Goal: Task Accomplishment & Management: Manage account settings

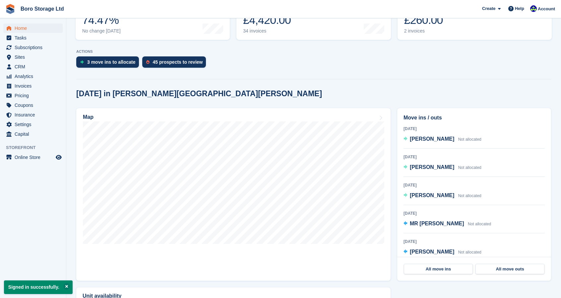
scroll to position [108, 0]
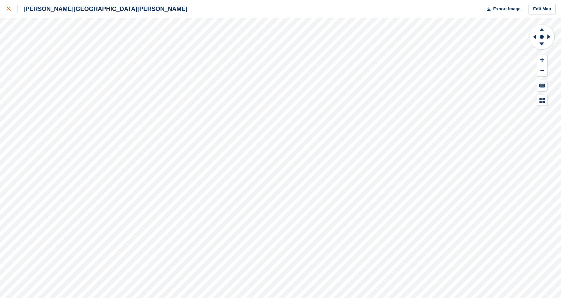
click at [7, 11] on icon at bounding box center [9, 9] width 4 height 4
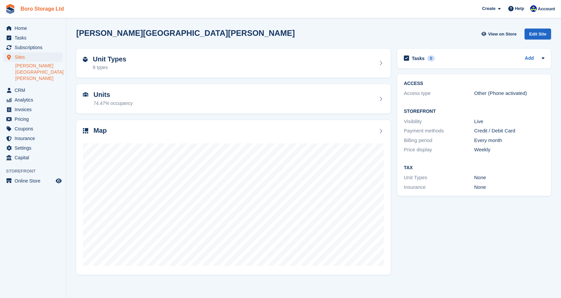
click at [44, 8] on link "Boro Storage Ltd" at bounding box center [42, 8] width 49 height 11
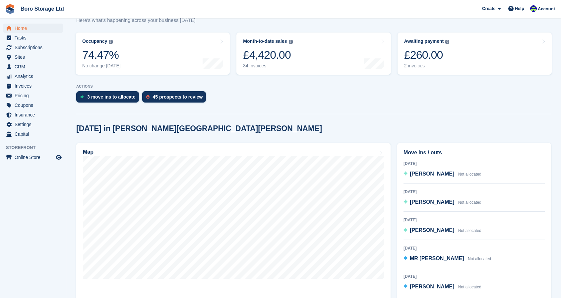
scroll to position [73, 0]
click at [423, 171] on span "[PERSON_NAME]" at bounding box center [432, 173] width 44 height 6
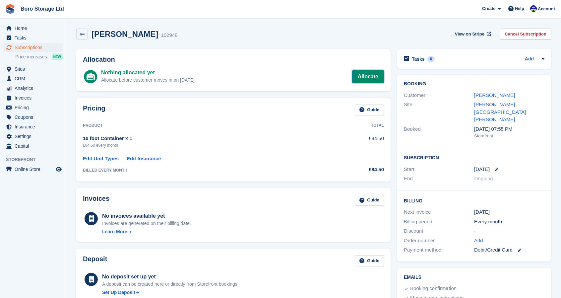
click at [370, 77] on link "Allocate" at bounding box center [368, 76] width 32 height 13
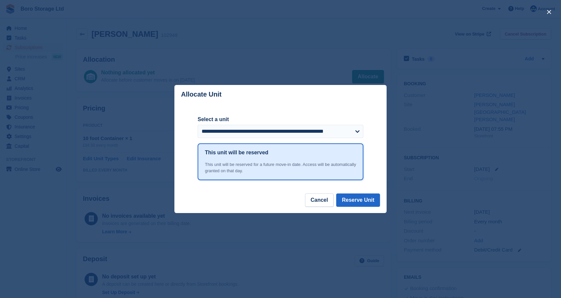
click at [339, 56] on div "close" at bounding box center [280, 149] width 561 height 298
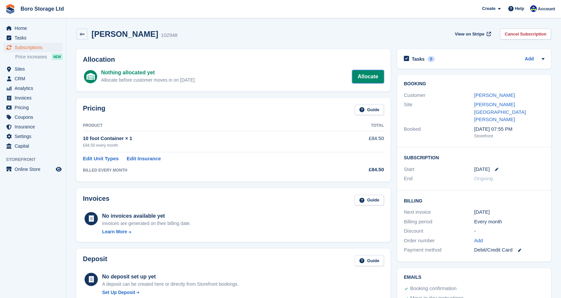
click at [364, 75] on link "Allocate" at bounding box center [368, 76] width 32 height 13
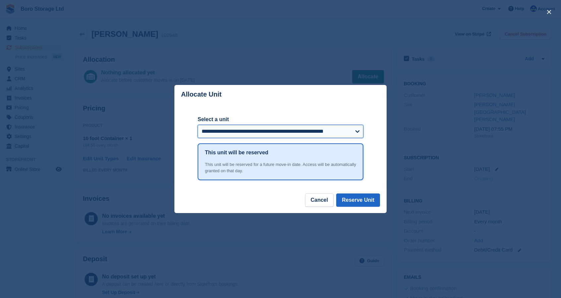
click at [310, 131] on select "**********" at bounding box center [281, 131] width 166 height 13
select select "******"
click at [198, 125] on select "**********" at bounding box center [281, 131] width 166 height 13
click at [360, 200] on button "Reserve Unit" at bounding box center [358, 199] width 44 height 13
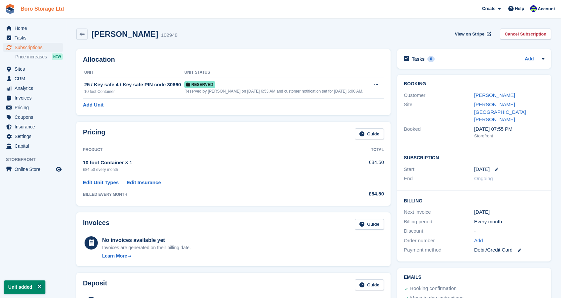
click at [40, 7] on link "Boro Storage Ltd" at bounding box center [42, 8] width 49 height 11
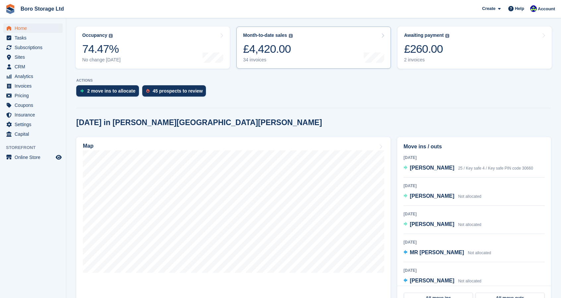
scroll to position [129, 0]
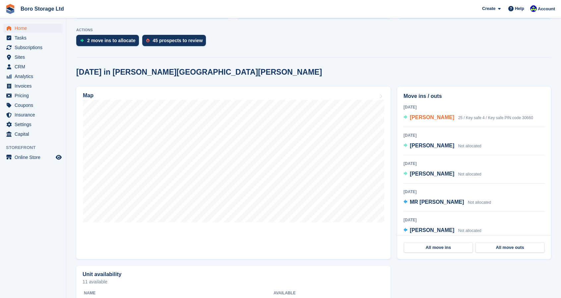
click at [427, 120] on span "[PERSON_NAME]" at bounding box center [432, 117] width 44 height 6
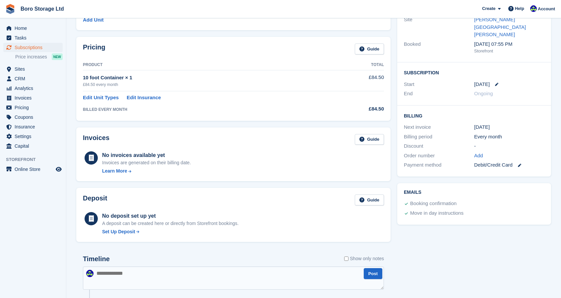
scroll to position [168, 0]
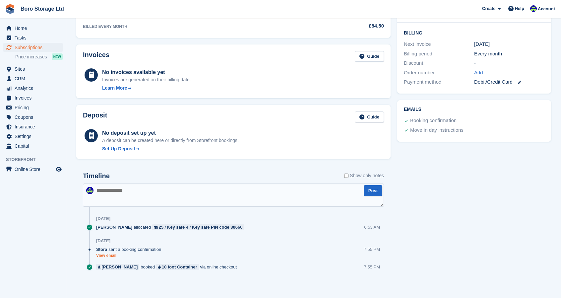
click at [113, 254] on link "View email" at bounding box center [130, 256] width 68 height 6
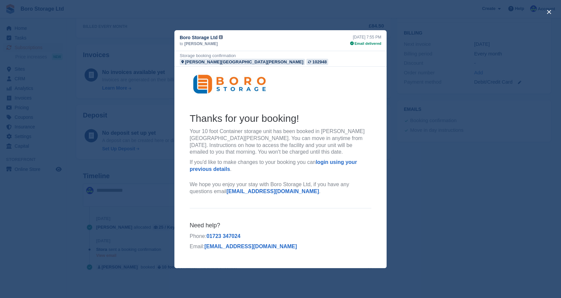
scroll to position [0, 0]
click at [451, 206] on div "close" at bounding box center [280, 149] width 561 height 298
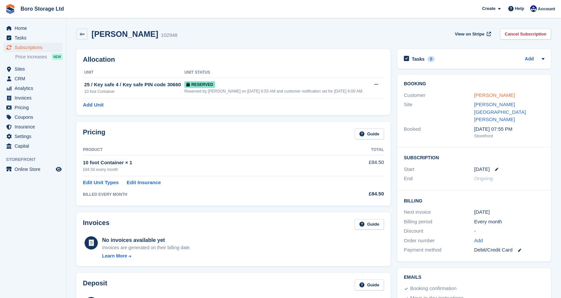
click at [490, 95] on link "[PERSON_NAME]" at bounding box center [494, 95] width 41 height 6
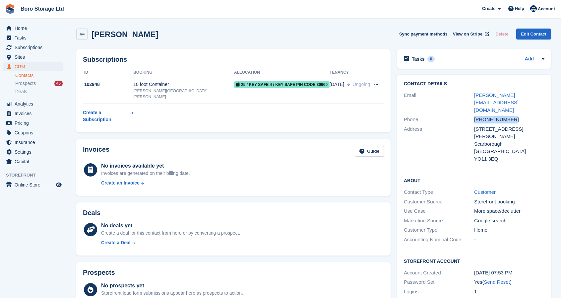
drag, startPoint x: 518, startPoint y: 102, endPoint x: 475, endPoint y: 108, distance: 43.1
click at [475, 116] on div "+447931943313" at bounding box center [509, 120] width 70 height 8
click at [484, 125] on div "97 Dale Edge, Eastfield" at bounding box center [509, 132] width 70 height 15
drag, startPoint x: 517, startPoint y: 103, endPoint x: 475, endPoint y: 107, distance: 42.6
click at [475, 116] on div "+447931943313" at bounding box center [509, 120] width 70 height 8
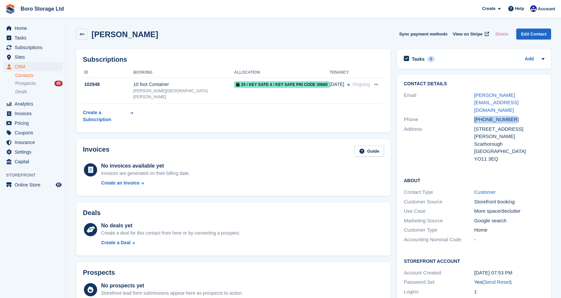
copy div "+447931943313"
click at [45, 10] on link "Boro Storage Ltd" at bounding box center [42, 8] width 49 height 11
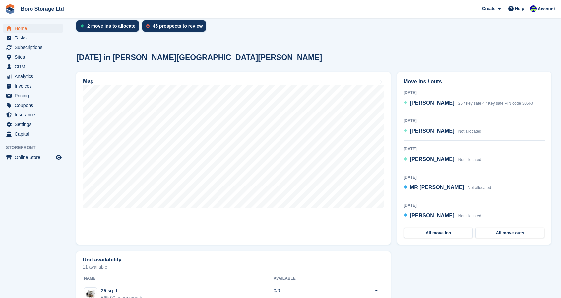
scroll to position [145, 0]
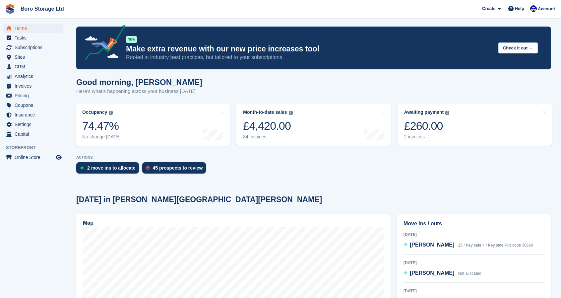
scroll to position [0, 0]
